Goal: Task Accomplishment & Management: Use online tool/utility

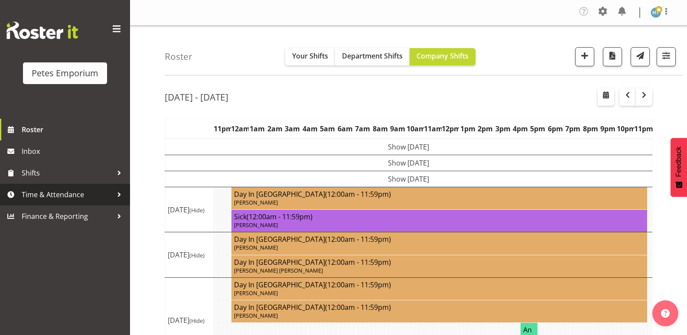
click at [46, 193] on span "Time & Attendance" at bounding box center [67, 194] width 91 height 13
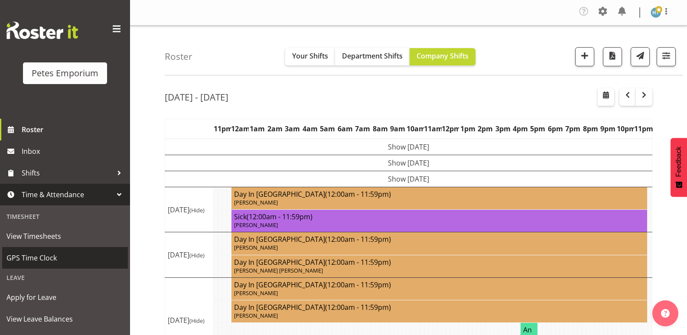
click at [39, 255] on span "GPS Time Clock" at bounding box center [64, 257] width 117 height 13
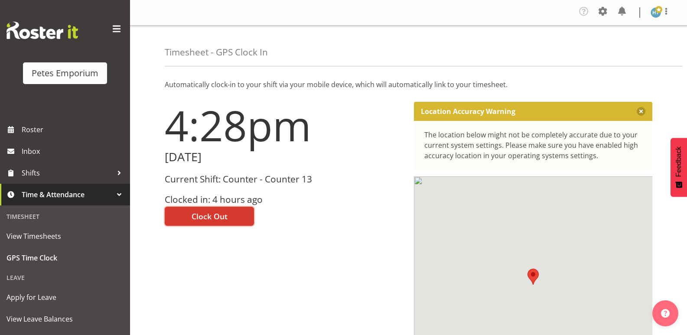
click at [224, 217] on span "Clock Out" at bounding box center [209, 216] width 36 height 11
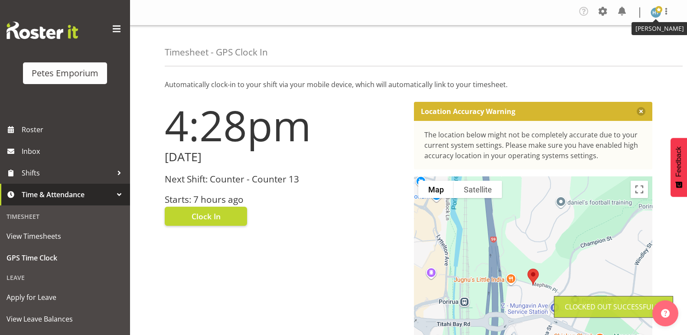
click at [654, 11] on img at bounding box center [655, 12] width 10 height 10
click at [615, 49] on link "Log Out" at bounding box center [629, 48] width 83 height 16
